Goal: Register for event/course

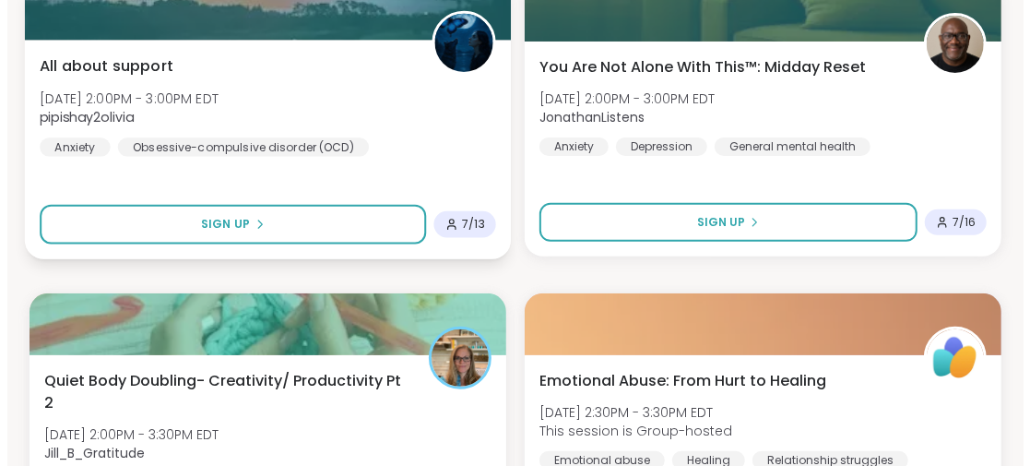
scroll to position [3965, 0]
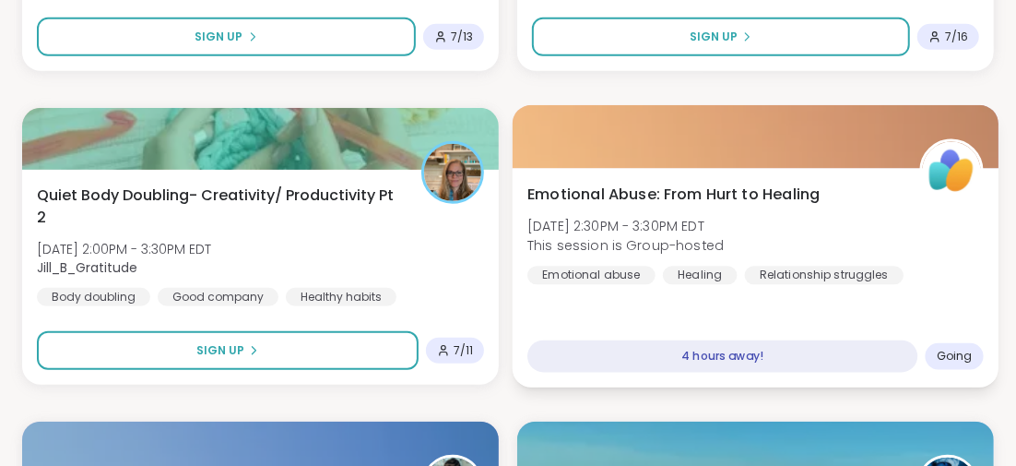
click at [651, 190] on span "Emotional Abuse: From Hurt to Healing" at bounding box center [673, 194] width 292 height 22
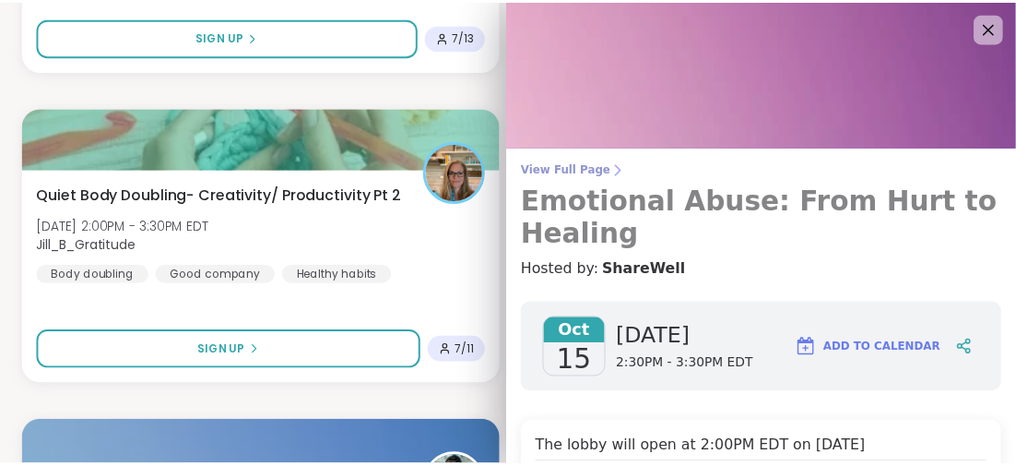
scroll to position [91, 0]
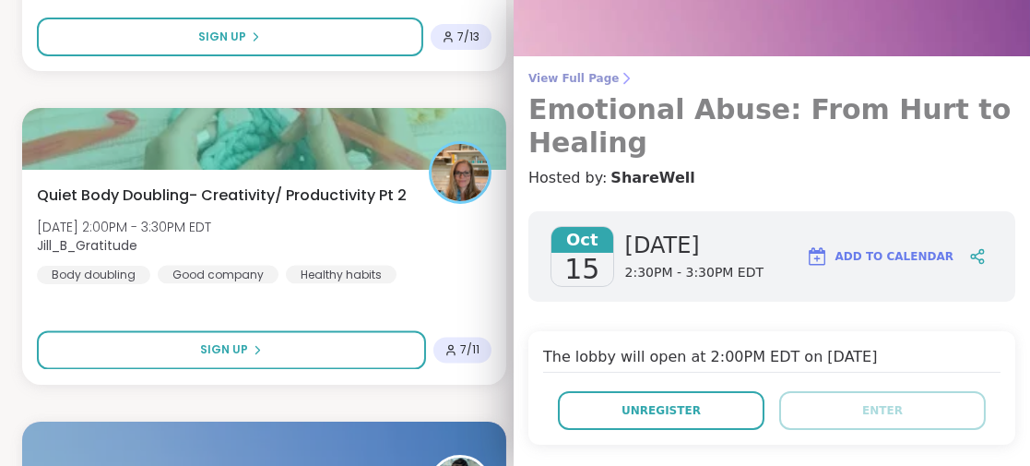
click at [637, 113] on h3 "Emotional Abuse: From Hurt to Healing" at bounding box center [771, 126] width 487 height 66
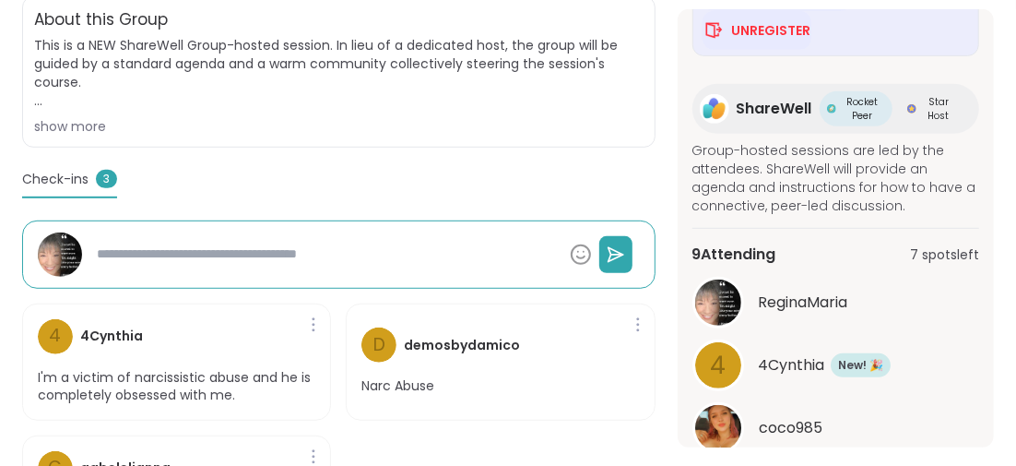
scroll to position [342, 0]
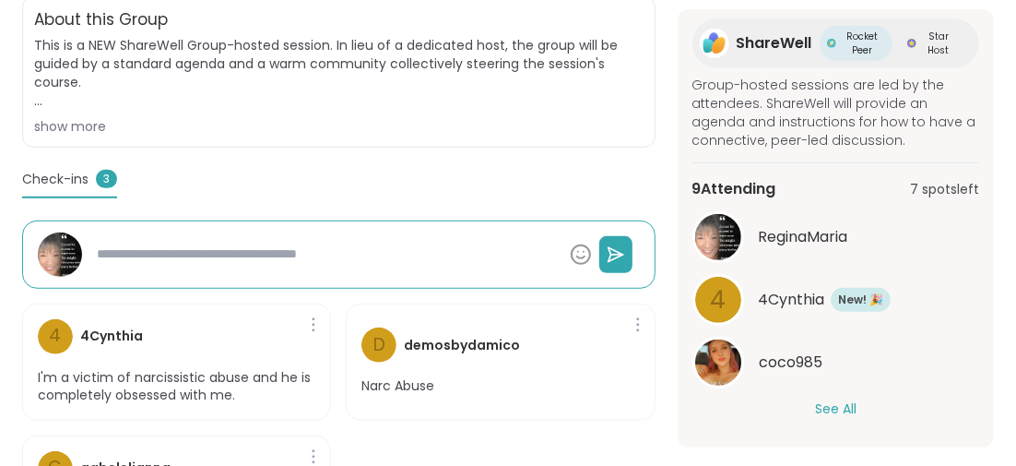
click at [831, 402] on button "See All" at bounding box center [835, 408] width 41 height 19
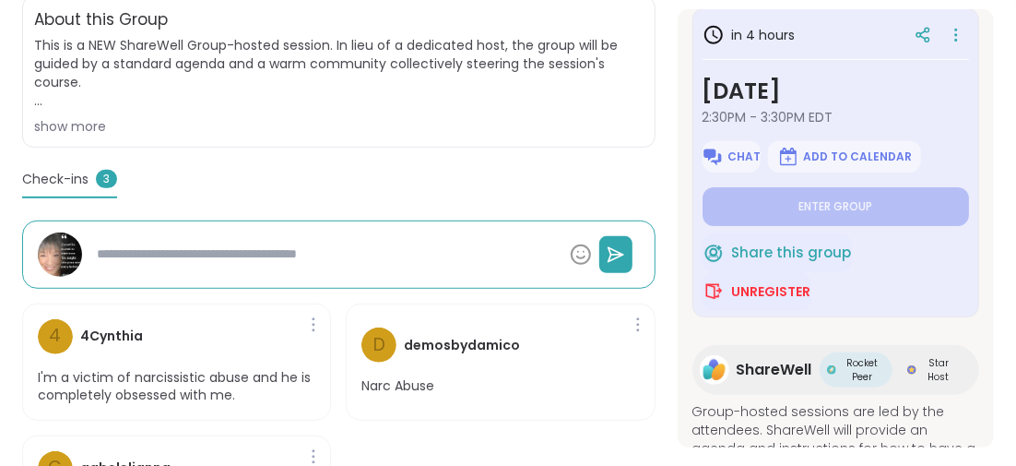
scroll to position [0, 0]
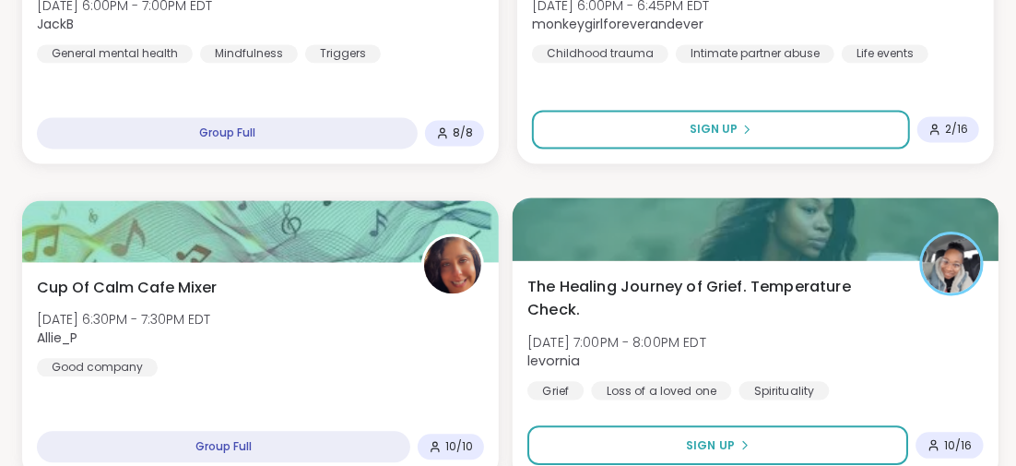
scroll to position [5526, 0]
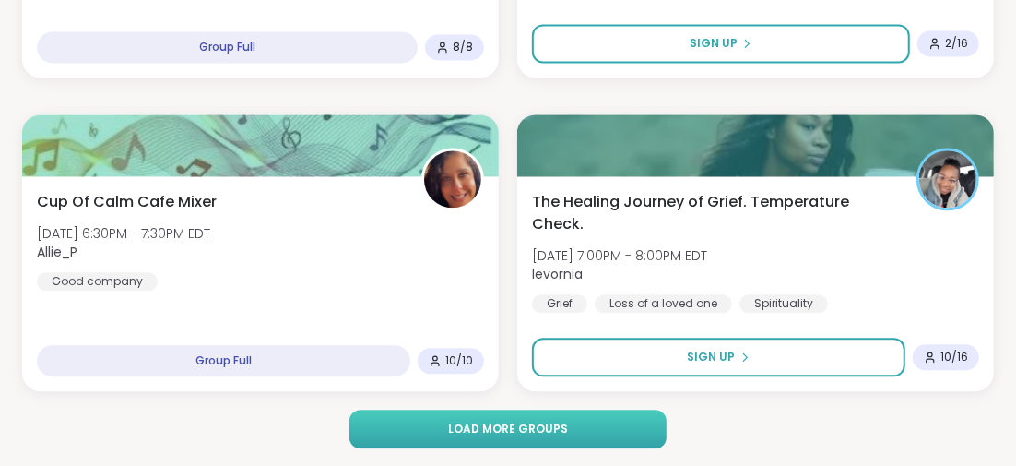
click at [535, 420] on span "Load more groups" at bounding box center [508, 428] width 120 height 17
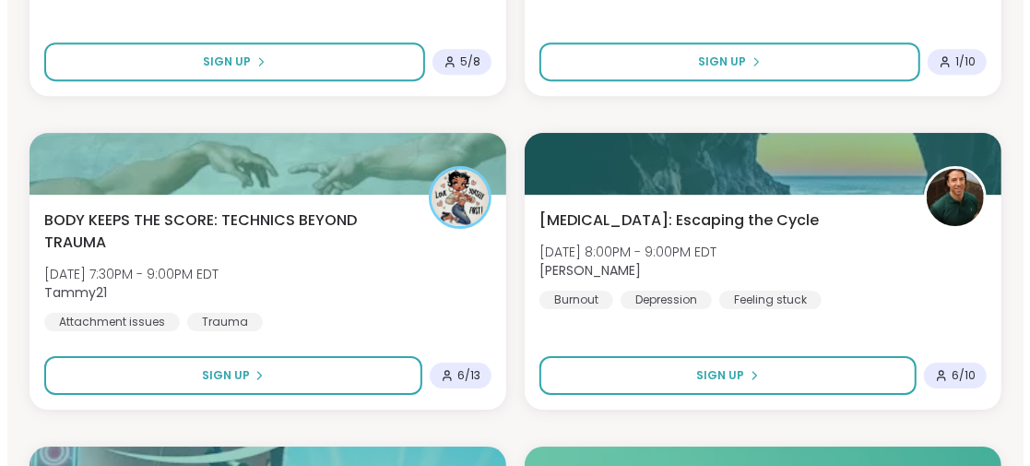
scroll to position [6540, 0]
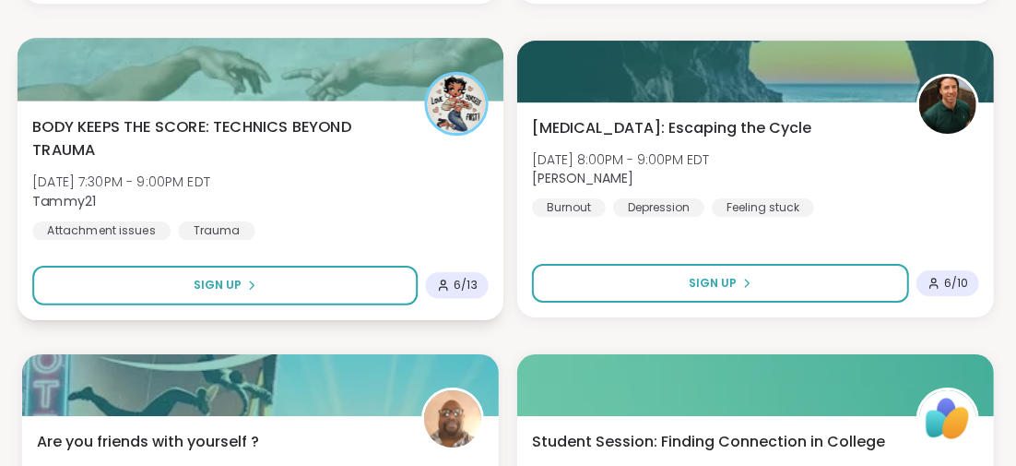
click at [243, 121] on span "BODY KEEPS THE SCORE: TECHNICS BEYOND TRAUMA" at bounding box center [218, 137] width 372 height 45
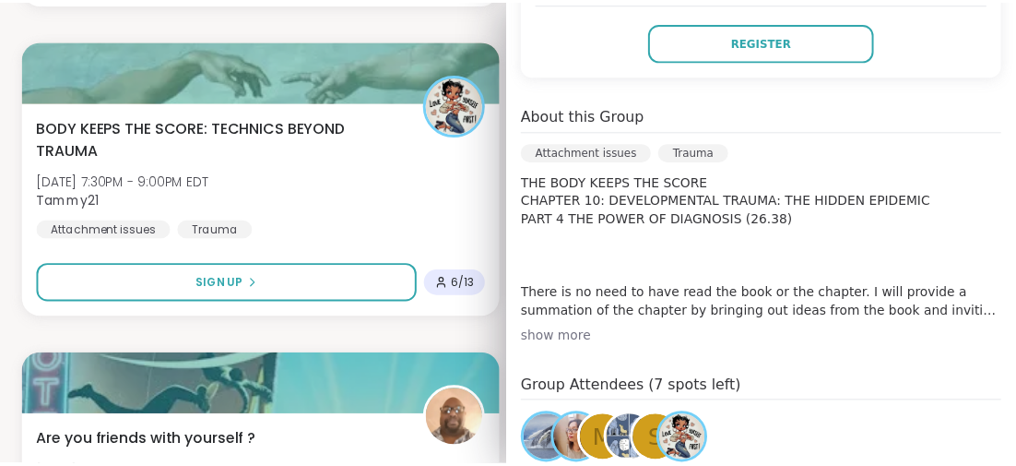
scroll to position [553, 0]
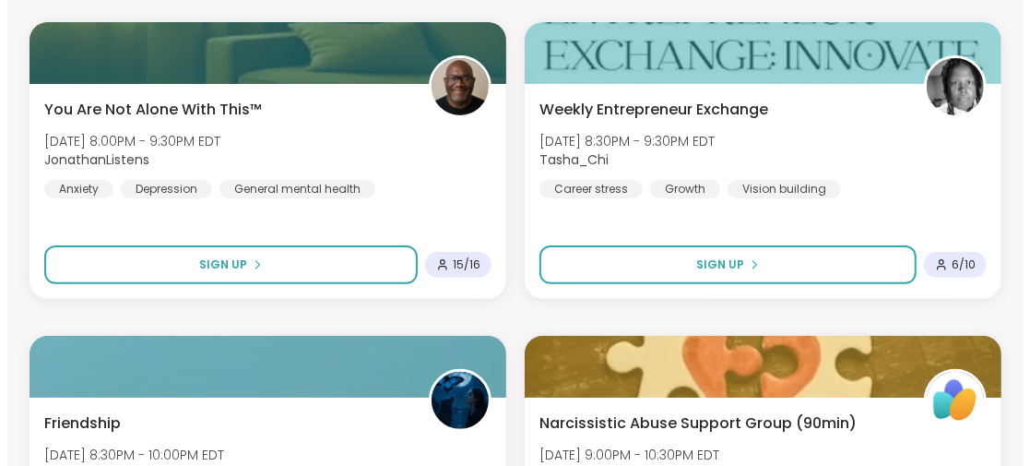
scroll to position [7278, 0]
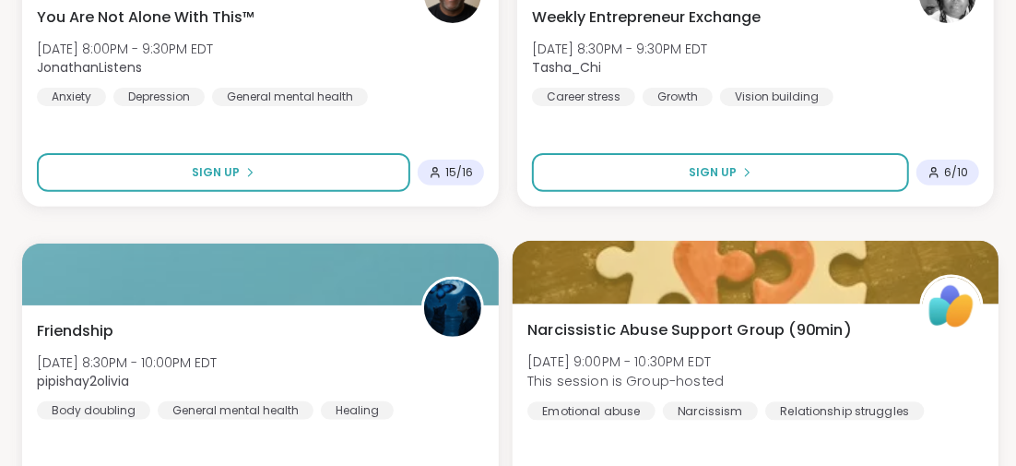
click at [665, 331] on span "Narcissistic Abuse Support Group (90min)" at bounding box center [689, 329] width 324 height 22
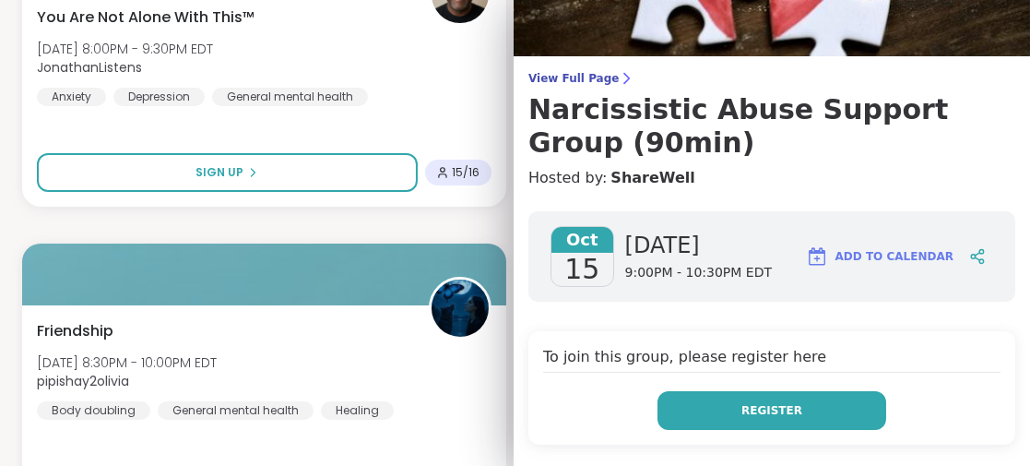
scroll to position [184, 0]
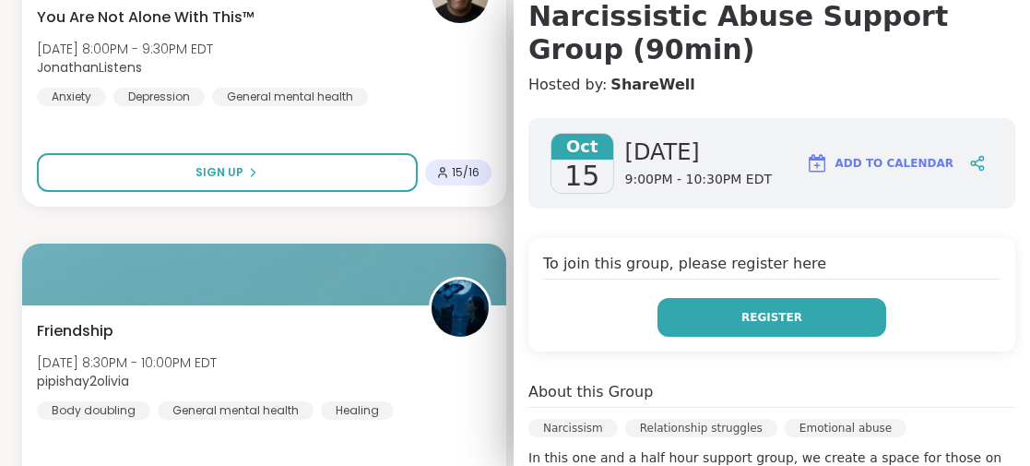
click at [722, 312] on button "Register" at bounding box center [771, 317] width 229 height 39
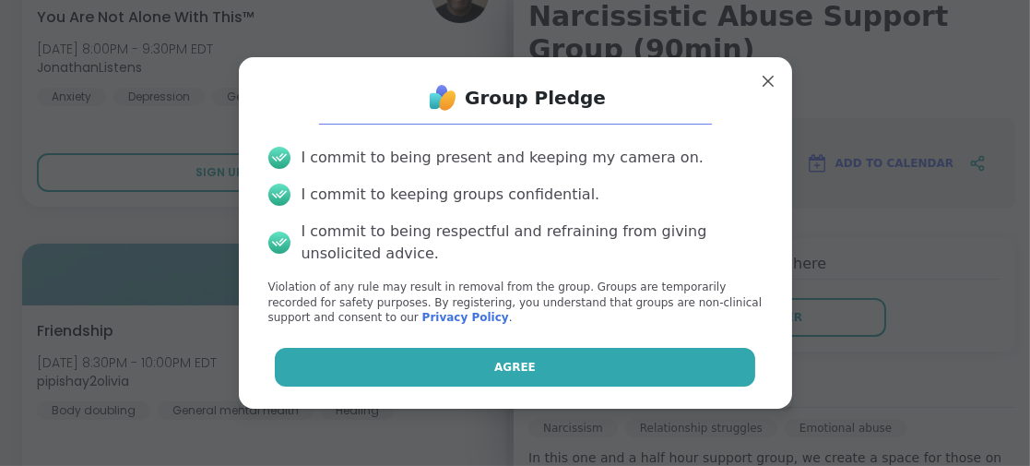
click at [533, 361] on button "Agree" at bounding box center [515, 367] width 480 height 39
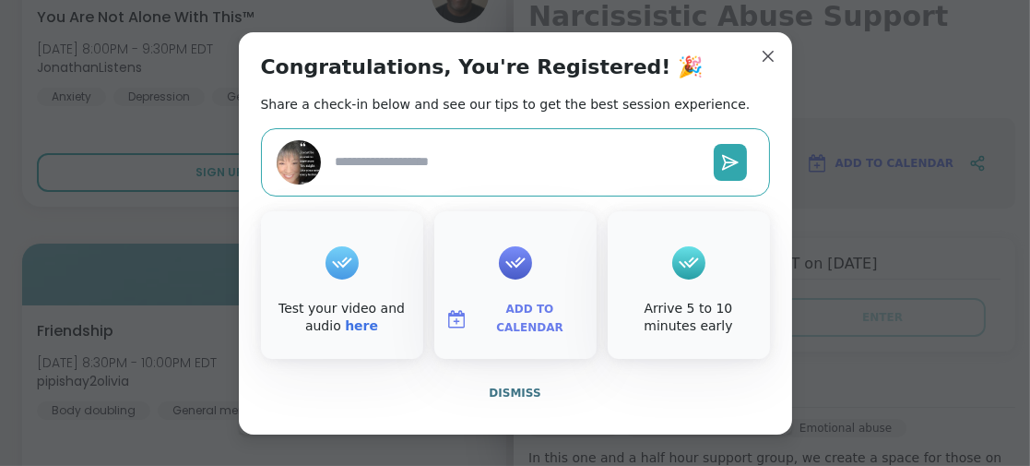
type textarea "*"
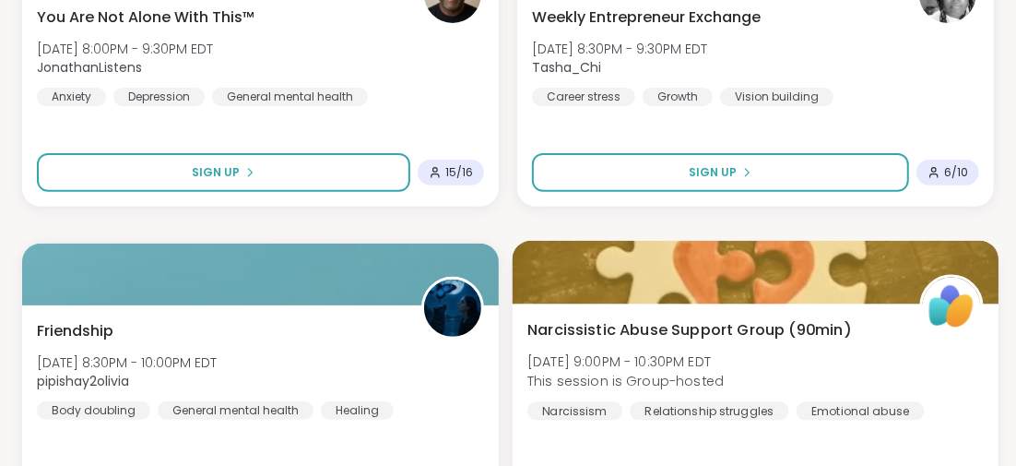
click at [656, 329] on span "Narcissistic Abuse Support Group (90min)" at bounding box center [689, 329] width 324 height 22
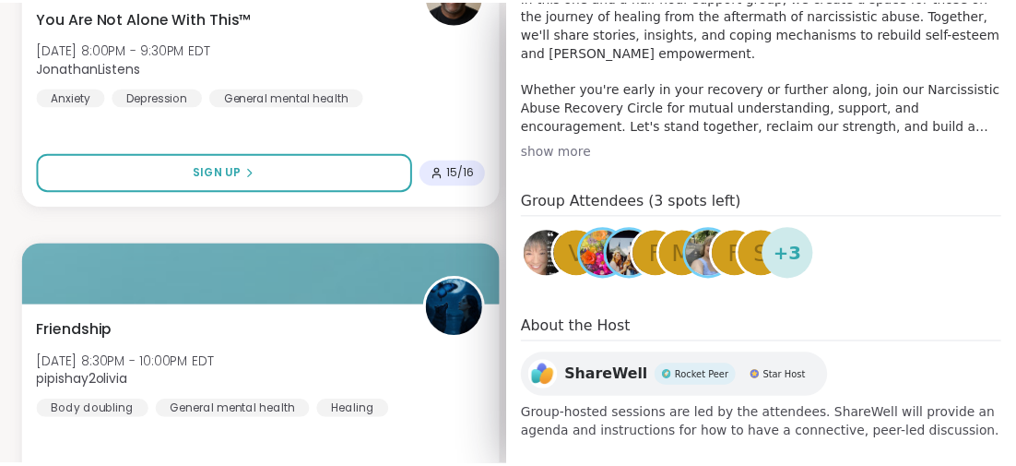
scroll to position [665, 0]
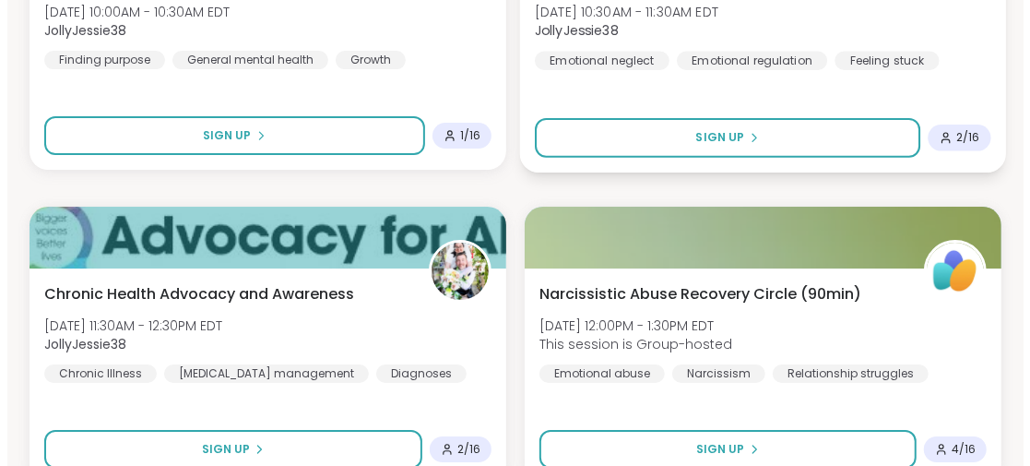
scroll to position [10228, 0]
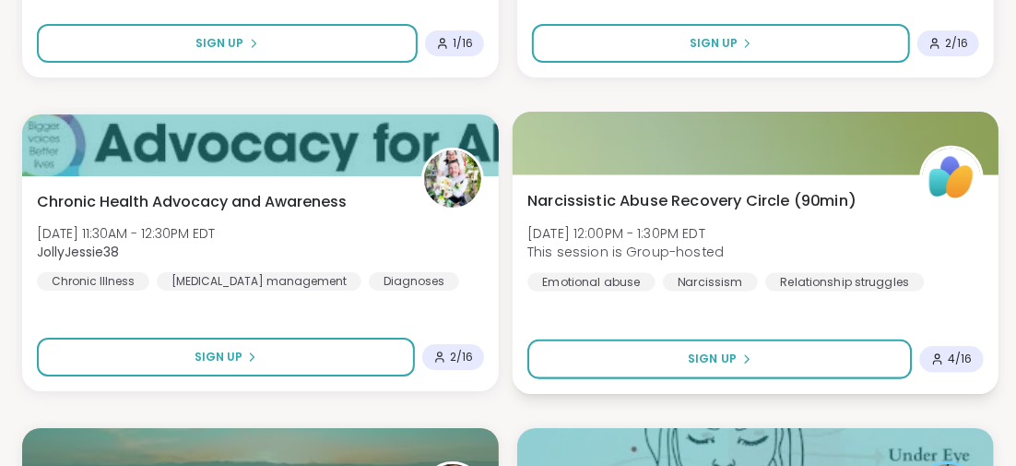
click at [649, 196] on span "Narcissistic Abuse Recovery Circle (90min)" at bounding box center [691, 200] width 328 height 22
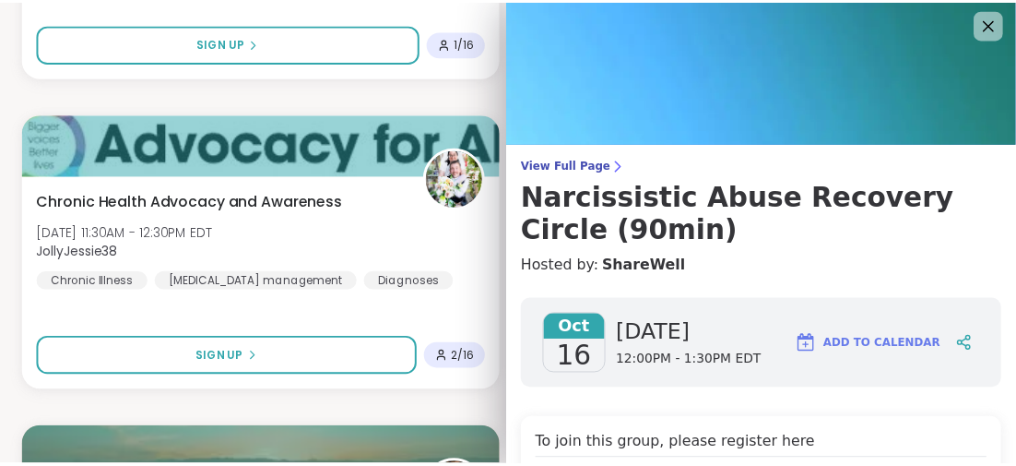
scroll to position [0, 0]
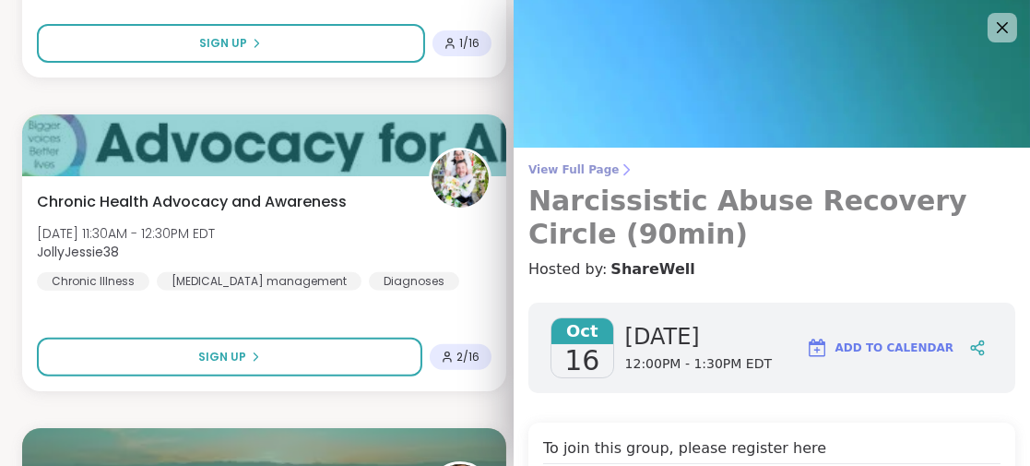
click at [651, 202] on h3 "Narcissistic Abuse Recovery Circle (90min)" at bounding box center [771, 217] width 487 height 66
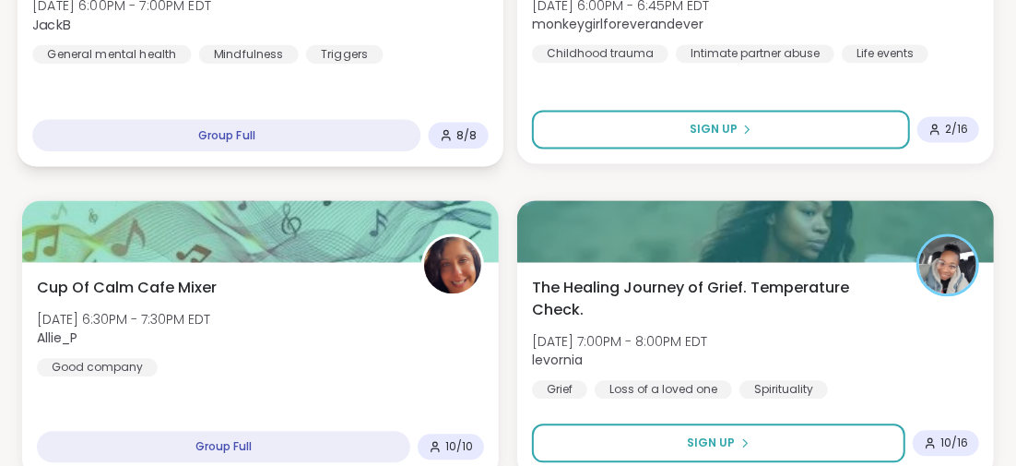
scroll to position [5526, 0]
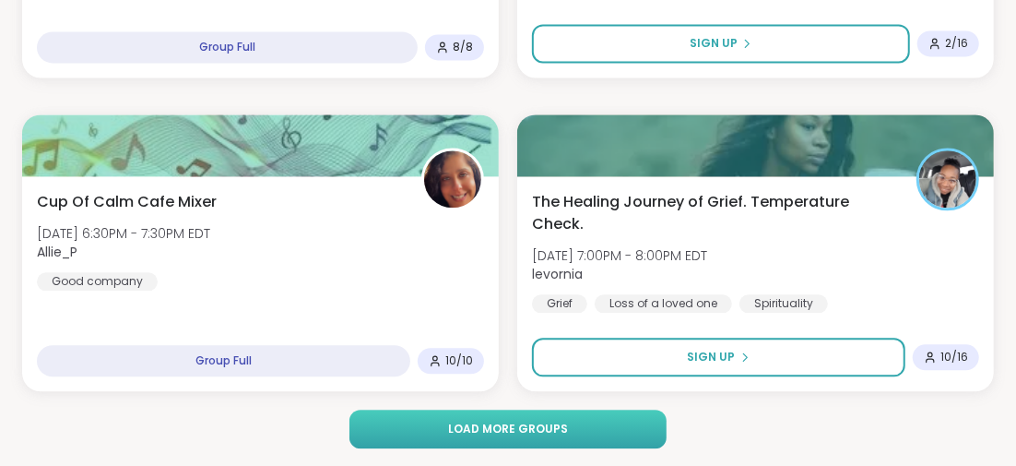
click at [535, 420] on span "Load more groups" at bounding box center [508, 428] width 120 height 17
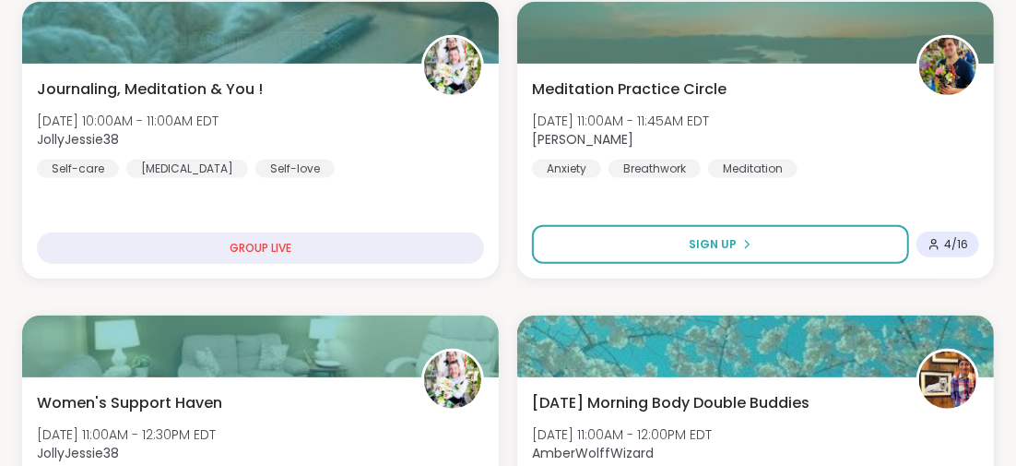
scroll to position [0, 0]
